Goal: Task Accomplishment & Management: Use online tool/utility

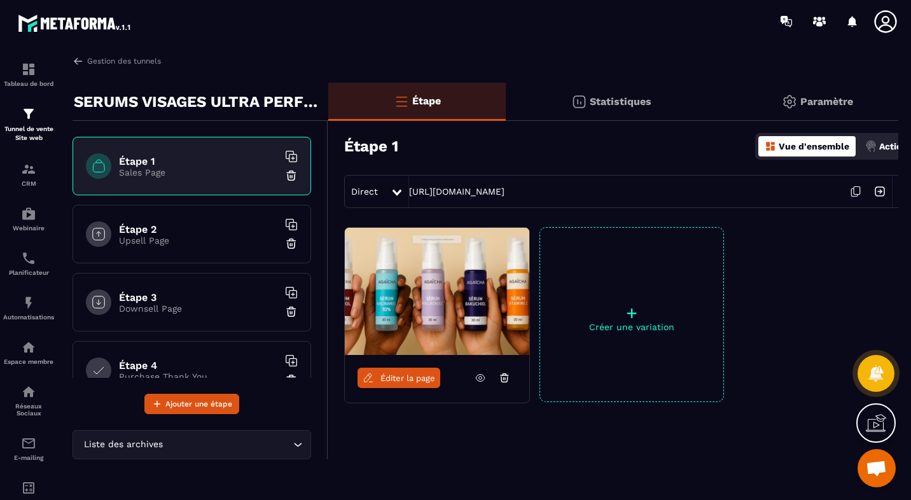
scroll to position [205, 0]
click at [29, 125] on p "Tunnel de vente Site web" at bounding box center [28, 134] width 51 height 18
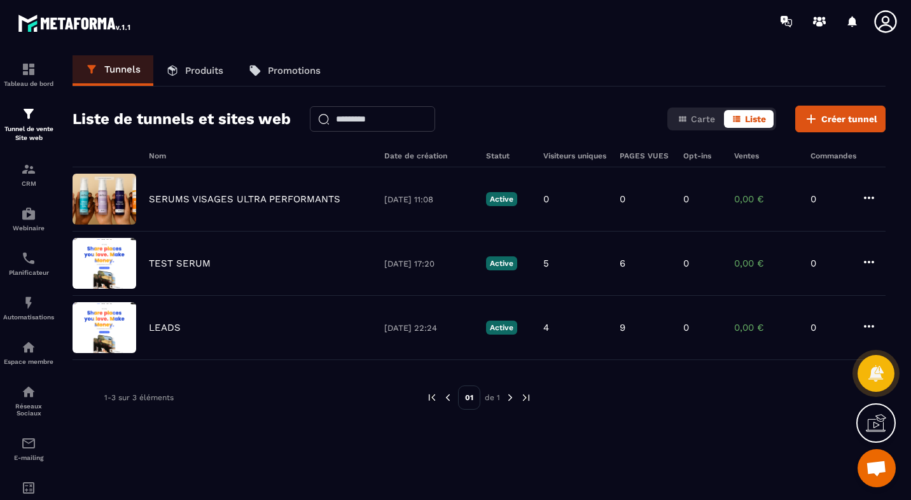
click at [188, 259] on p "TEST SERUM" at bounding box center [180, 263] width 62 height 11
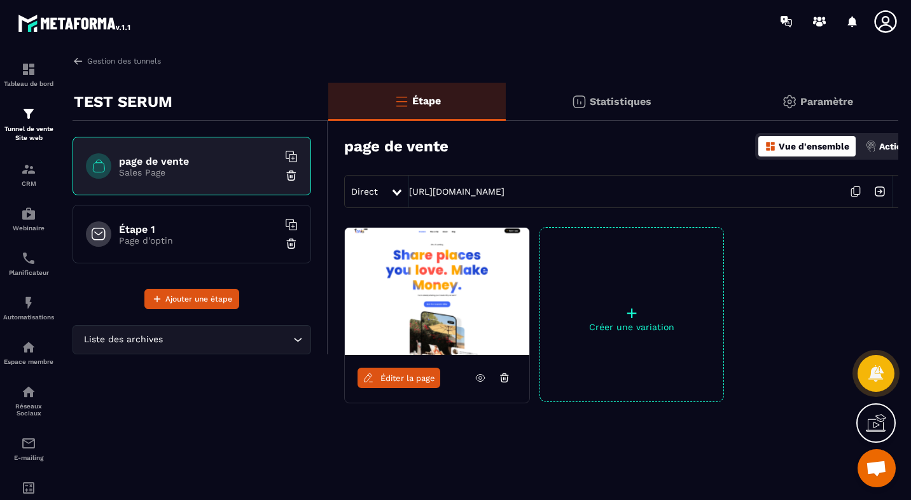
click at [378, 369] on link "Éditer la page" at bounding box center [398, 378] width 83 height 20
